Goal: Transaction & Acquisition: Obtain resource

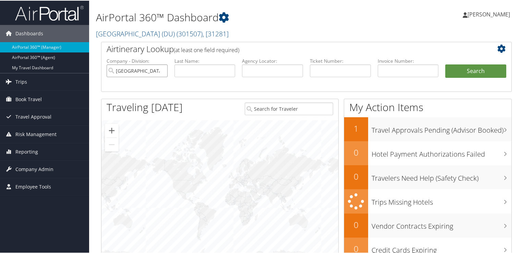
click at [162, 70] on input "[GEOGRAPHIC_DATA] (DU)" at bounding box center [137, 70] width 61 height 13
click at [277, 67] on input "text" at bounding box center [272, 70] width 61 height 13
paste input "DD0TCY"
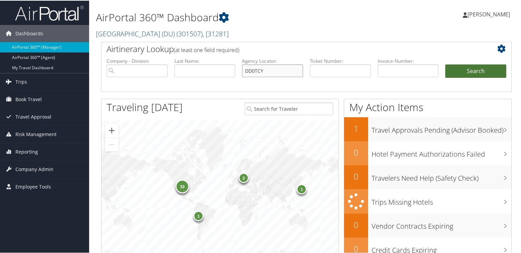
type input "DD0TCY"
click at [466, 72] on button "Search" at bounding box center [475, 71] width 61 height 14
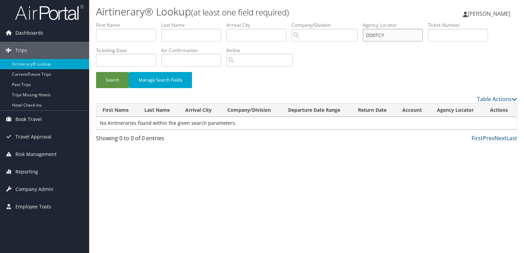
drag, startPoint x: 399, startPoint y: 35, endPoint x: 307, endPoint y: 47, distance: 92.3
click at [325, 22] on ul "First Name Last Name Departure City Arrival City Company/Division Airport/City …" at bounding box center [306, 22] width 421 height 0
click at [117, 76] on button "Search" at bounding box center [112, 80] width 33 height 16
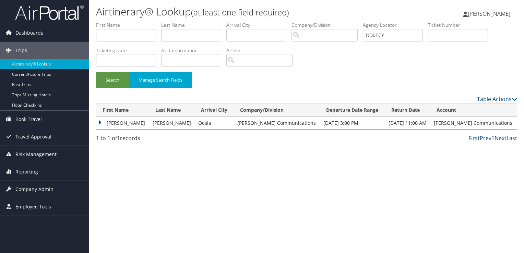
click at [116, 124] on td "JAMES RYAN" at bounding box center [122, 123] width 53 height 12
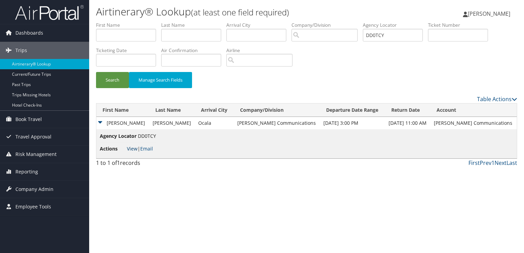
click at [132, 149] on link "View" at bounding box center [132, 148] width 11 height 7
click at [143, 148] on link "Email" at bounding box center [146, 148] width 13 height 7
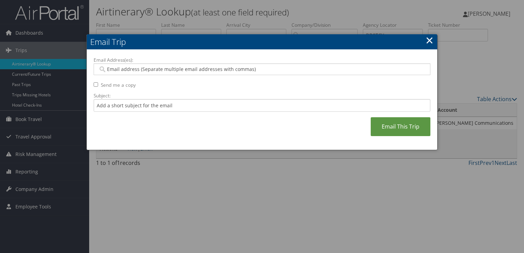
click at [135, 69] on input "Email Address(es):" at bounding box center [262, 69] width 328 height 7
paste input "DD0TCY"
type input "DD0TCY"
click at [88, 73] on div "Email Address(es): DD0TCY Send me a copy Subject: Email This Trip" at bounding box center [262, 100] width 350 height 100
paste input "rshankle@sorenson.com"
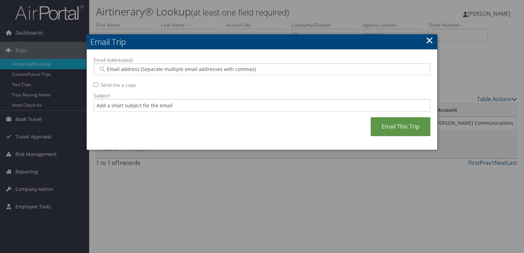
type input "rshankle@sorenson.com"
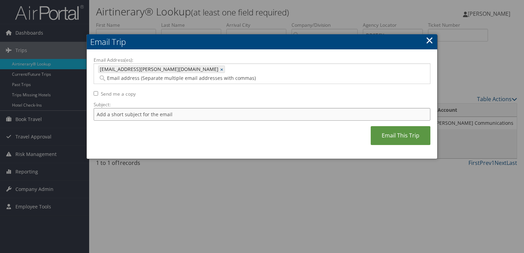
click at [133, 108] on input "Subject:" at bounding box center [262, 114] width 336 height 13
type input "h"
paste input "SALAMUNOVICH"
type input "Hotel Reservation for James Salamunovich"
click at [432, 40] on link "×" at bounding box center [429, 40] width 8 height 14
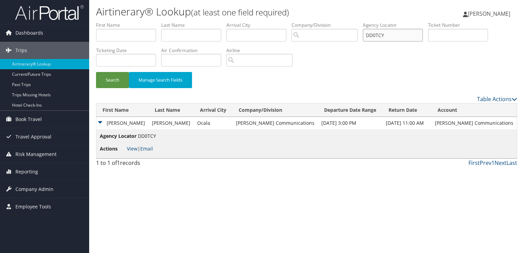
drag, startPoint x: 353, startPoint y: 36, endPoint x: 344, endPoint y: 40, distance: 10.1
click at [346, 22] on ul "First Name Last Name Departure City Arrival City Company/Division Airport/City …" at bounding box center [306, 22] width 421 height 0
paste input "CNBMW"
type input "DCNBMW"
click at [100, 79] on button "Search" at bounding box center [112, 80] width 33 height 16
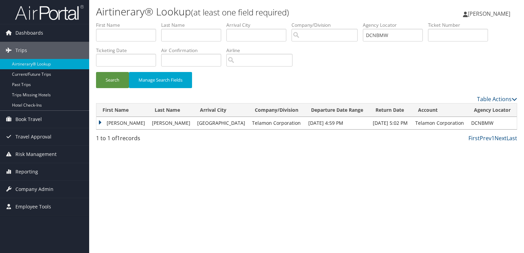
click at [123, 125] on td "JOHN STEPHEN" at bounding box center [122, 123] width 52 height 12
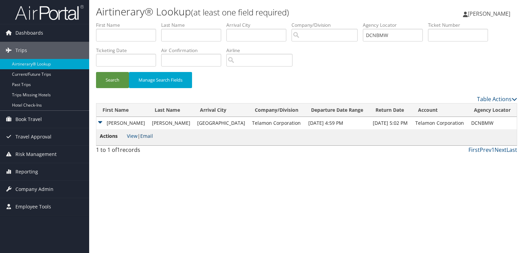
click at [151, 134] on link "Email" at bounding box center [146, 136] width 13 height 7
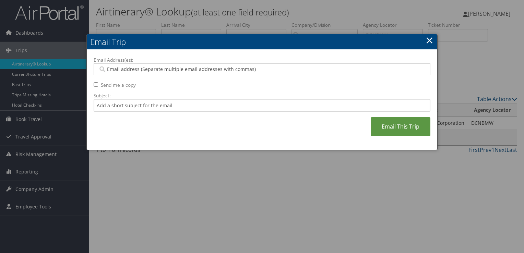
click at [170, 70] on input "Email Address(es):" at bounding box center [262, 69] width 328 height 7
paste input "JOHN.KAUFMAN@TELAMON.COM"
type input "JOHN.KAUFMAN@TELAMON.COM"
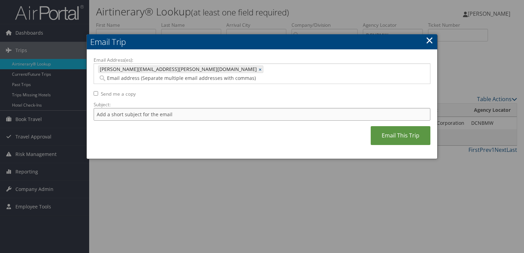
click at [145, 108] on input "Subject:" at bounding box center [262, 114] width 336 height 13
type input "United Flight Confirmation September 16 - 18"
click at [413, 126] on link "Email This Trip" at bounding box center [400, 135] width 60 height 19
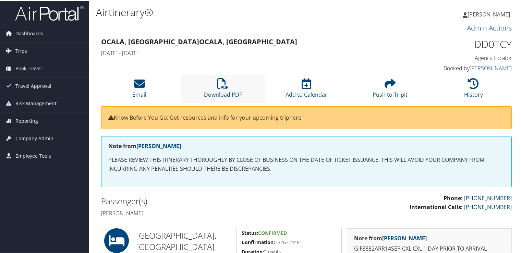
click at [214, 82] on li "Download PDF" at bounding box center [223, 88] width 84 height 28
click at [40, 50] on link "Trips" at bounding box center [44, 50] width 89 height 17
